Goal: Information Seeking & Learning: Get advice/opinions

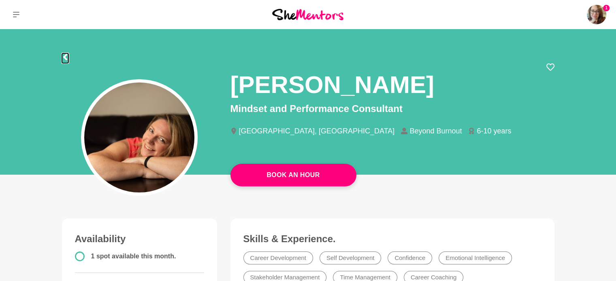
drag, startPoint x: 66, startPoint y: 58, endPoint x: 63, endPoint y: 55, distance: 5.2
click at [63, 55] on icon at bounding box center [65, 57] width 6 height 6
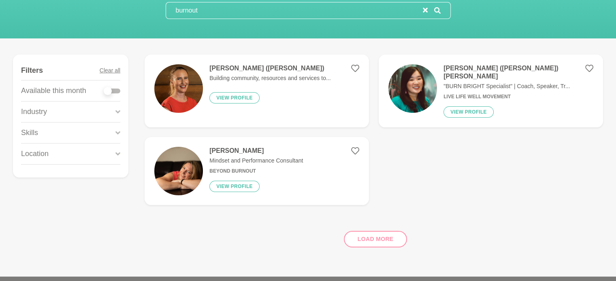
scroll to position [78, 0]
click at [357, 147] on icon at bounding box center [355, 150] width 8 height 7
click at [468, 67] on h4 "[PERSON_NAME] ([PERSON_NAME]) [PERSON_NAME]" at bounding box center [518, 72] width 150 height 16
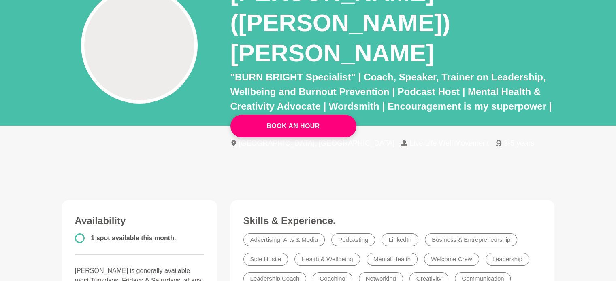
scroll to position [80, 0]
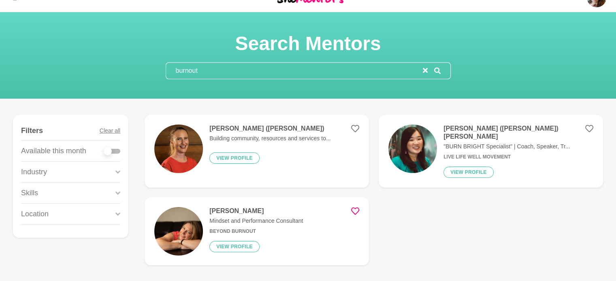
scroll to position [16, 0]
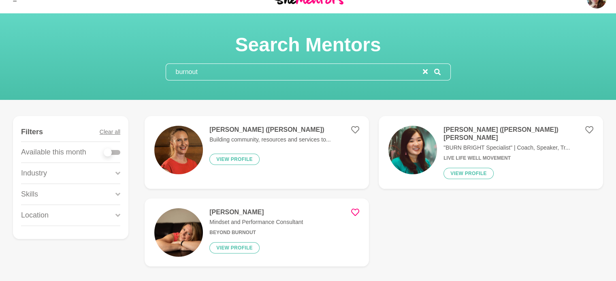
click at [115, 171] on div "Industry" at bounding box center [70, 173] width 99 height 21
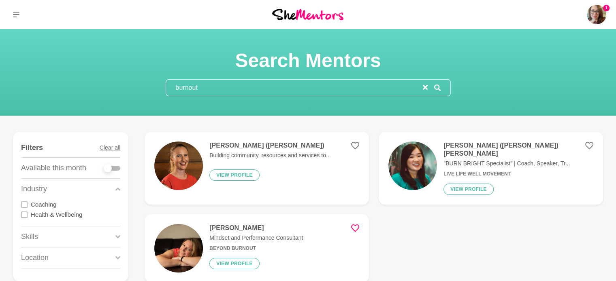
scroll to position [0, 0]
drag, startPoint x: 200, startPoint y: 87, endPoint x: 90, endPoint y: 90, distance: 109.8
click at [90, 90] on div "Search Mentors burnout" at bounding box center [308, 73] width 596 height 48
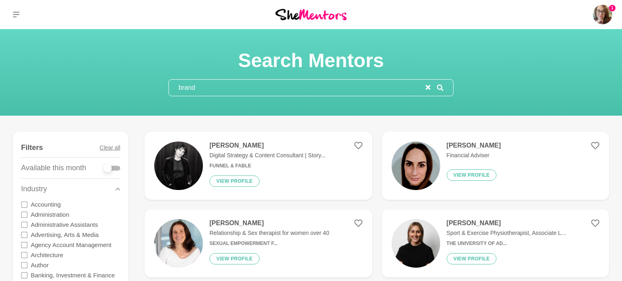
type input "brand"
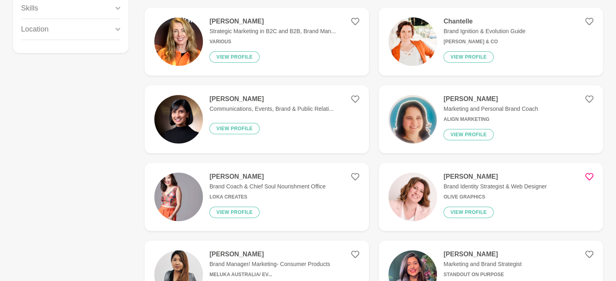
scroll to position [202, 0]
click at [228, 175] on h4 "[PERSON_NAME]" at bounding box center [267, 176] width 116 height 8
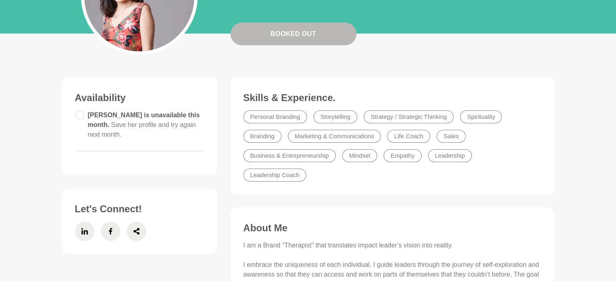
scroll to position [138, 0]
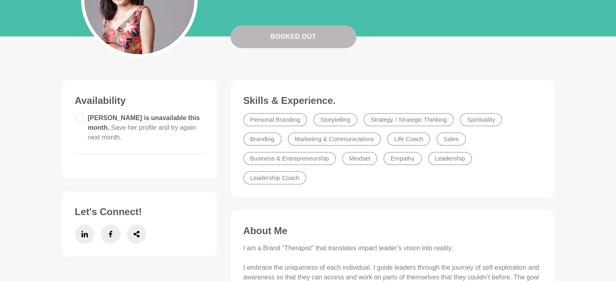
drag, startPoint x: 2, startPoint y: 1, endPoint x: 28, endPoint y: 160, distance: 161.2
click at [28, 160] on main "Booked Out [PERSON_NAME] Brand Coach & Chief Soul Nourishment Office [GEOGRAPHI…" at bounding box center [308, 220] width 616 height 658
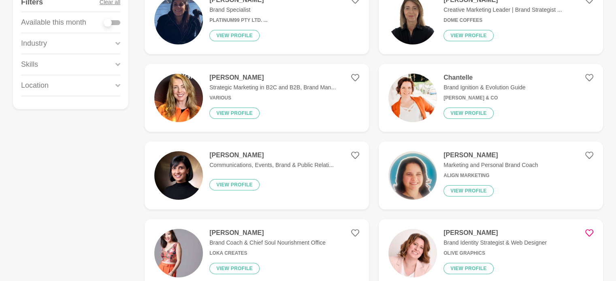
scroll to position [147, 0]
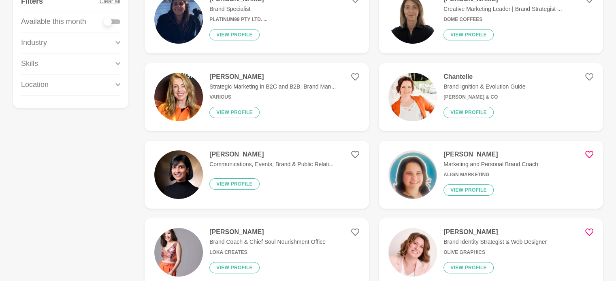
click at [589, 152] on icon at bounding box center [589, 154] width 8 height 7
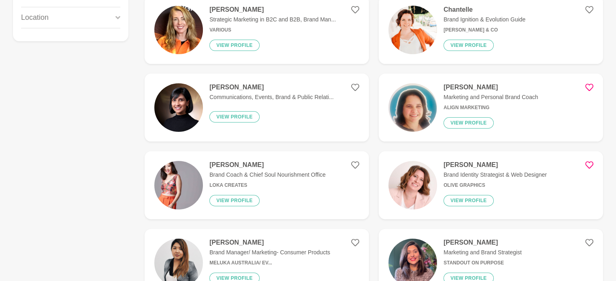
scroll to position [214, 0]
click at [355, 164] on icon at bounding box center [355, 165] width 8 height 8
click at [356, 164] on icon at bounding box center [355, 165] width 8 height 8
click at [475, 166] on h4 "[PERSON_NAME]" at bounding box center [494, 165] width 103 height 8
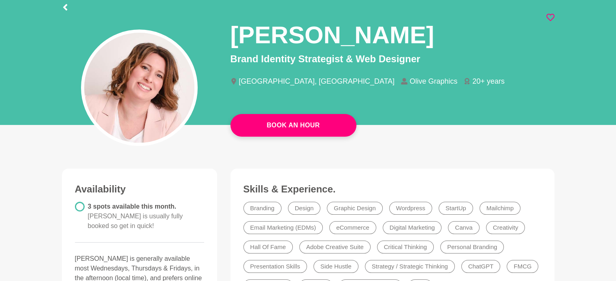
scroll to position [50, 0]
click at [206, 253] on div "Availability 3 spots available this month. [PERSON_NAME] is usually fully booke…" at bounding box center [139, 240] width 139 height 115
click at [549, 16] on icon at bounding box center [550, 17] width 8 height 8
click at [548, 15] on icon at bounding box center [550, 17] width 8 height 8
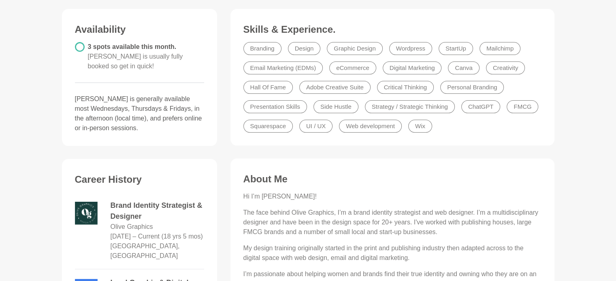
scroll to position [209, 0]
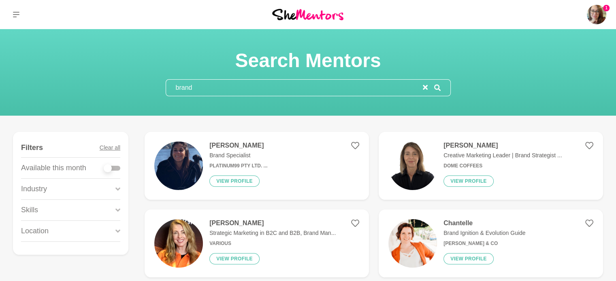
click at [290, 15] on img at bounding box center [307, 14] width 71 height 11
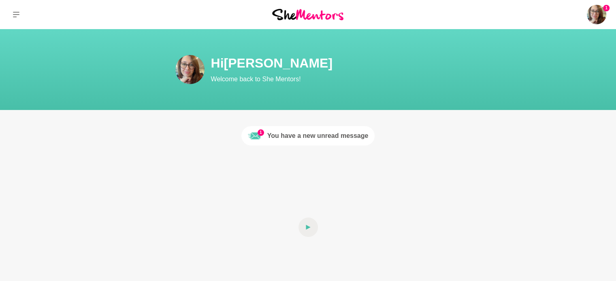
click at [315, 128] on link "1 You have a new unread message" at bounding box center [308, 135] width 134 height 19
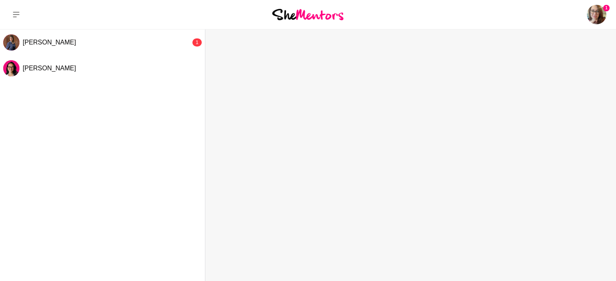
click at [324, 21] on div at bounding box center [307, 14] width 205 height 29
click at [313, 13] on img at bounding box center [307, 14] width 71 height 11
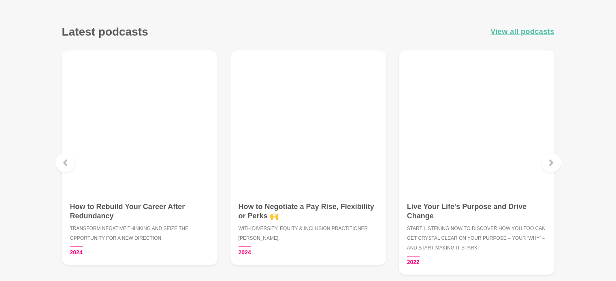
scroll to position [1120, 0]
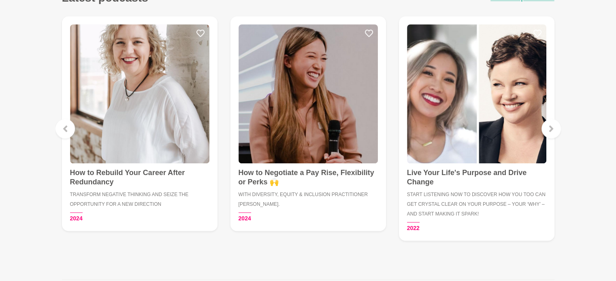
scroll to position [1151, 0]
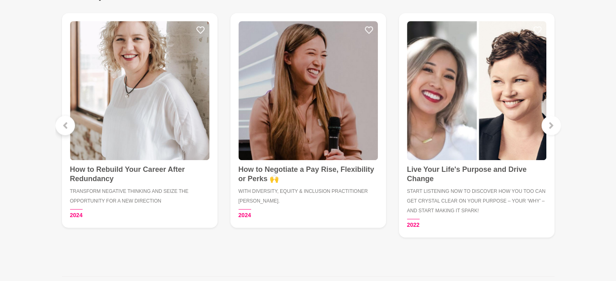
click at [65, 123] on icon at bounding box center [65, 125] width 4 height 6
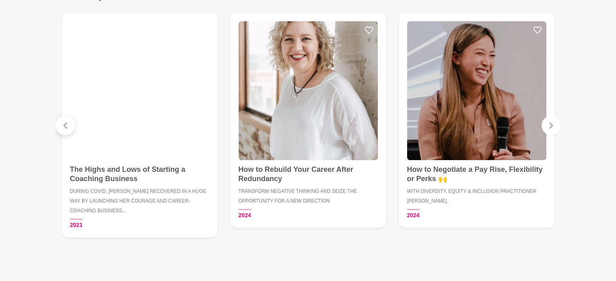
click at [65, 123] on icon at bounding box center [65, 125] width 4 height 6
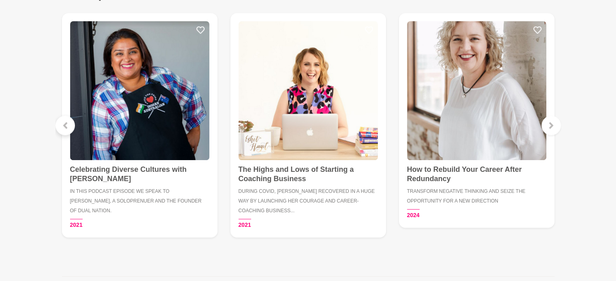
click at [65, 123] on icon at bounding box center [65, 125] width 4 height 6
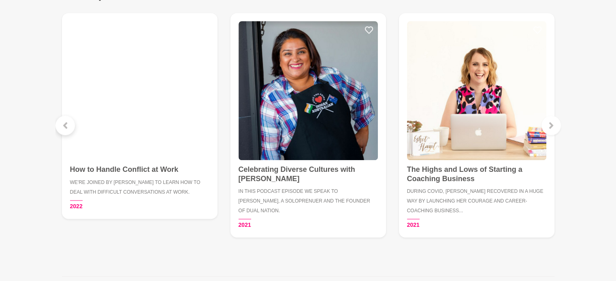
click at [65, 123] on icon at bounding box center [65, 125] width 4 height 6
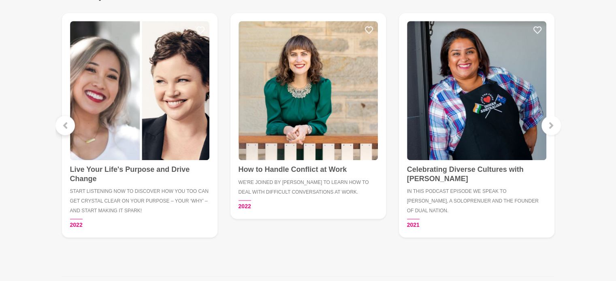
click at [65, 123] on icon at bounding box center [65, 125] width 4 height 6
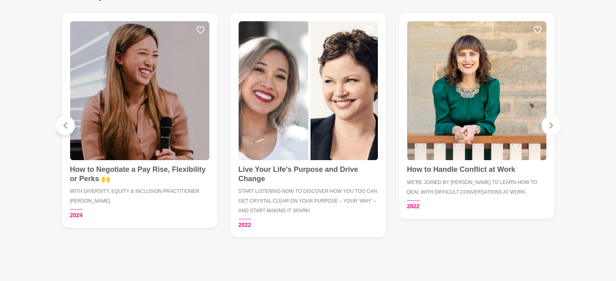
click at [65, 123] on icon at bounding box center [65, 125] width 4 height 6
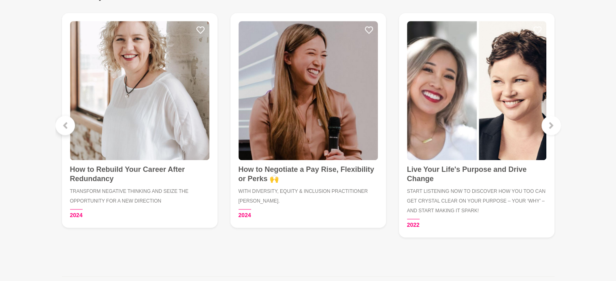
click at [65, 123] on icon at bounding box center [65, 125] width 4 height 6
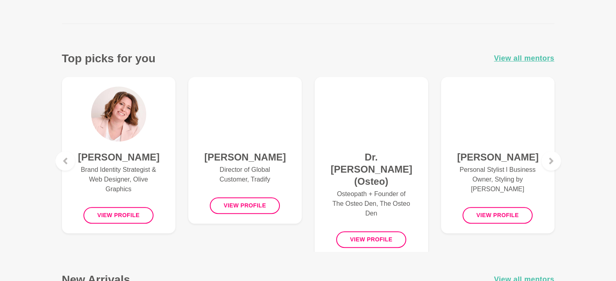
scroll to position [92, 0]
